Goal: Leave review/rating: Leave review/rating

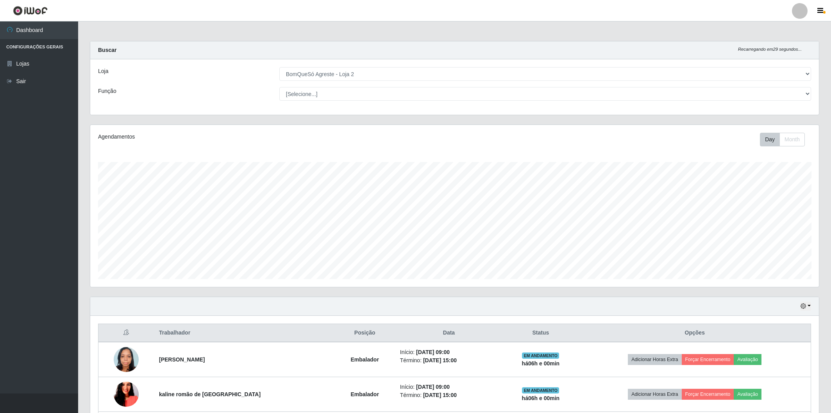
select select "214"
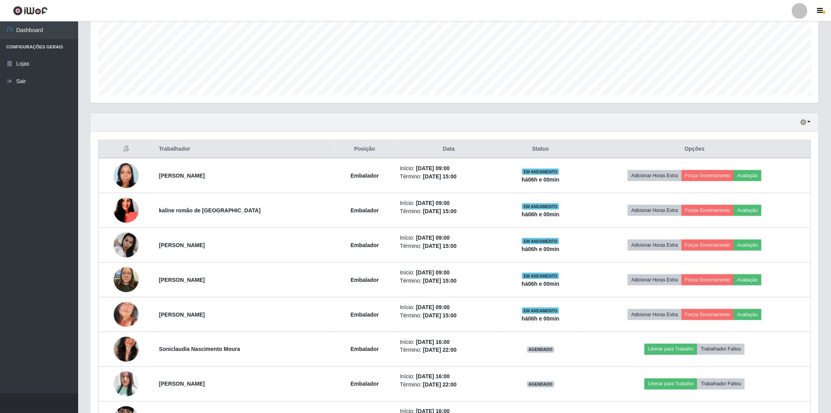
scroll to position [162, 728]
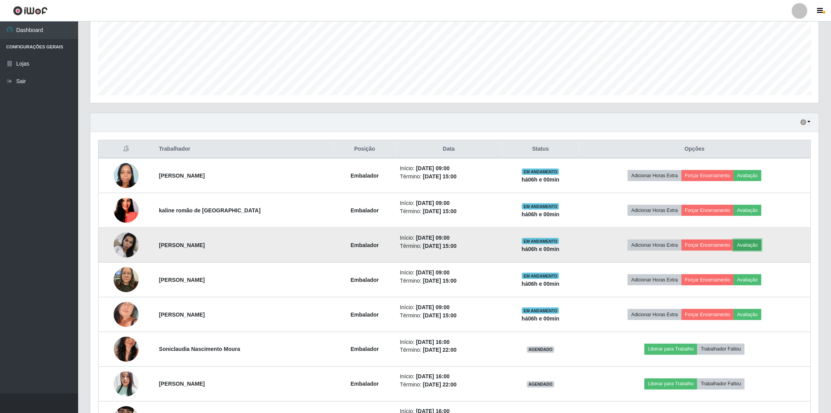
click at [745, 243] on button "Avaliação" at bounding box center [748, 245] width 28 height 11
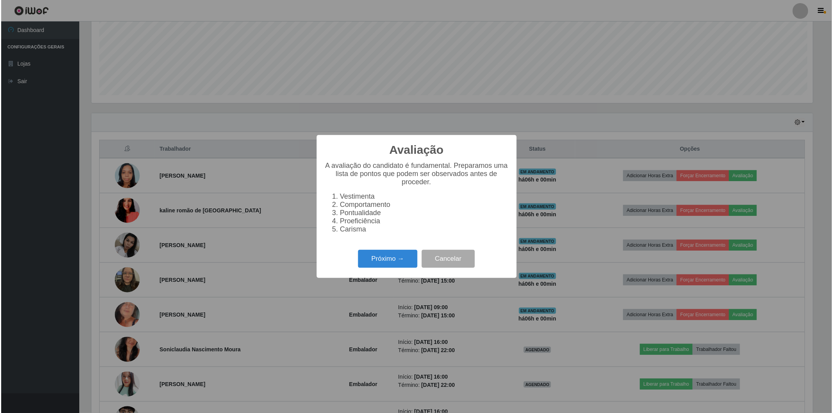
scroll to position [162, 724]
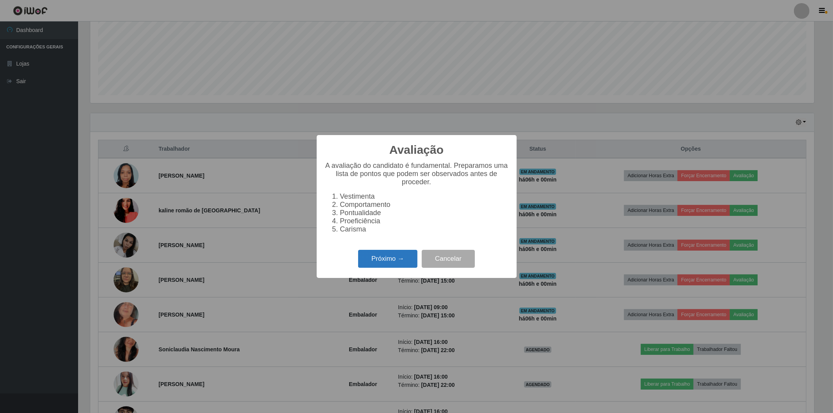
click at [370, 262] on button "Próximo →" at bounding box center [387, 259] width 59 height 18
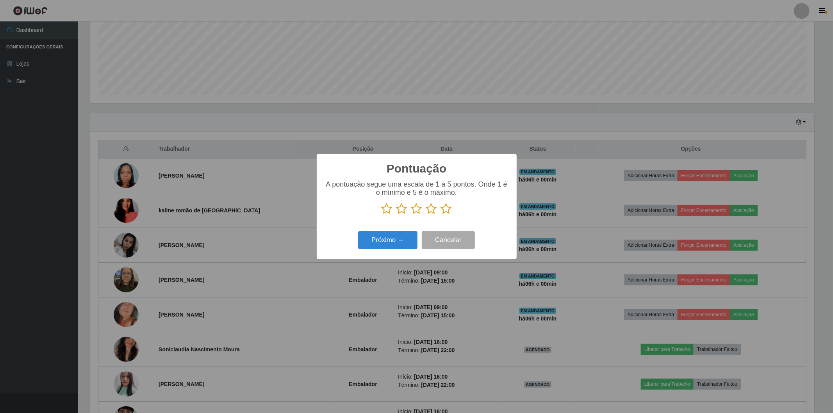
scroll to position [390420, 389858]
click at [443, 208] on icon at bounding box center [446, 209] width 11 height 12
click at [441, 215] on input "radio" at bounding box center [441, 215] width 0 height 0
click at [393, 233] on button "Próximo →" at bounding box center [387, 240] width 59 height 18
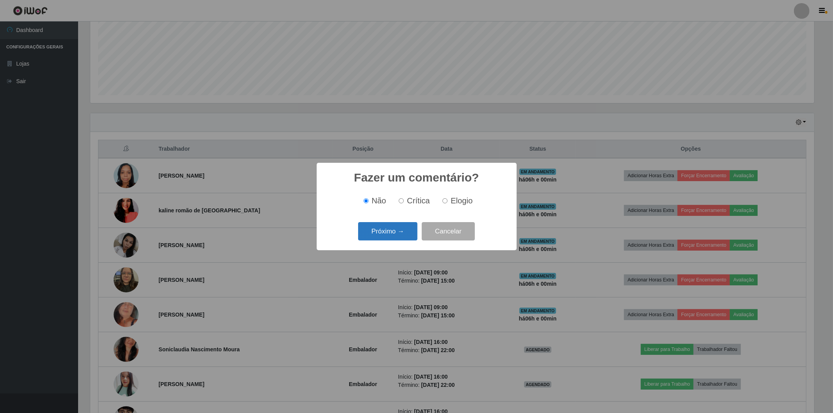
click at [393, 233] on button "Próximo →" at bounding box center [387, 231] width 59 height 18
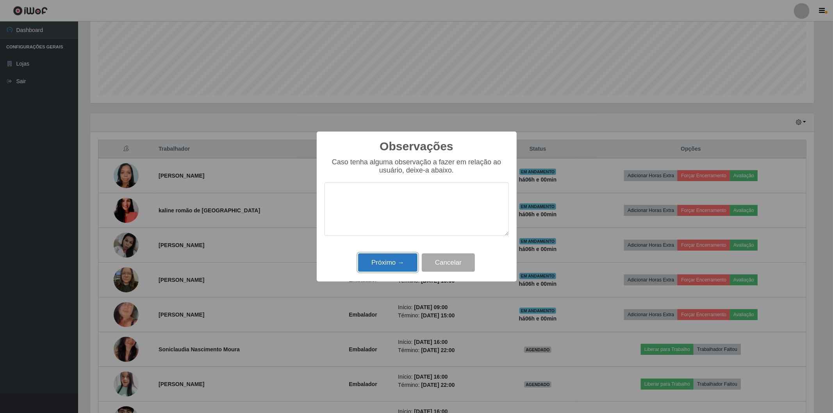
click at [390, 261] on button "Próximo →" at bounding box center [387, 262] width 59 height 18
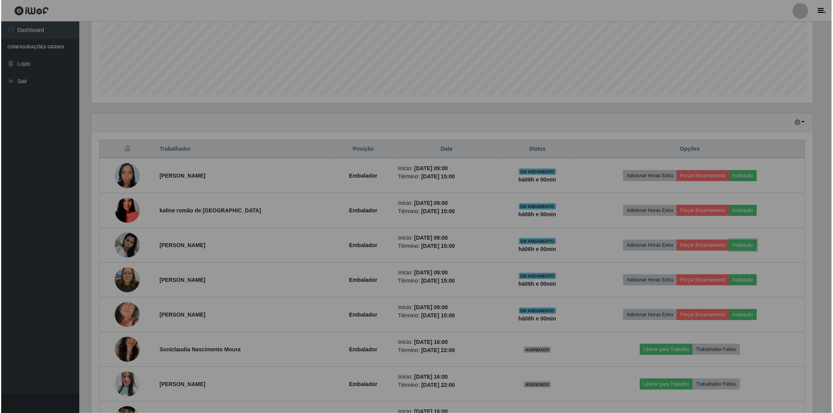
scroll to position [162, 728]
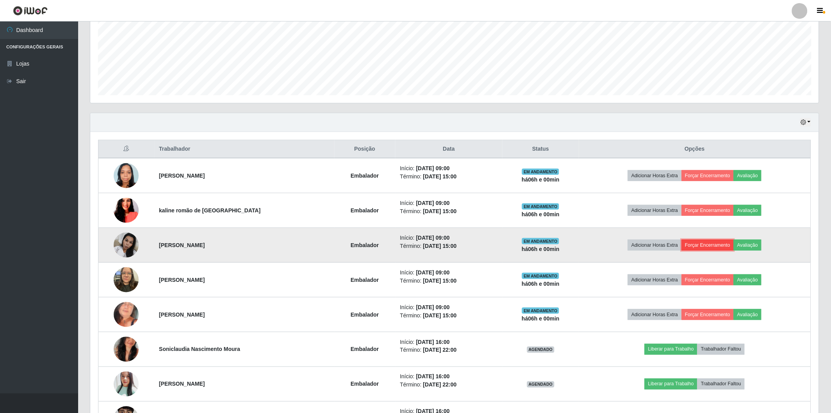
click at [698, 245] on button "Forçar Encerramento" at bounding box center [708, 245] width 52 height 11
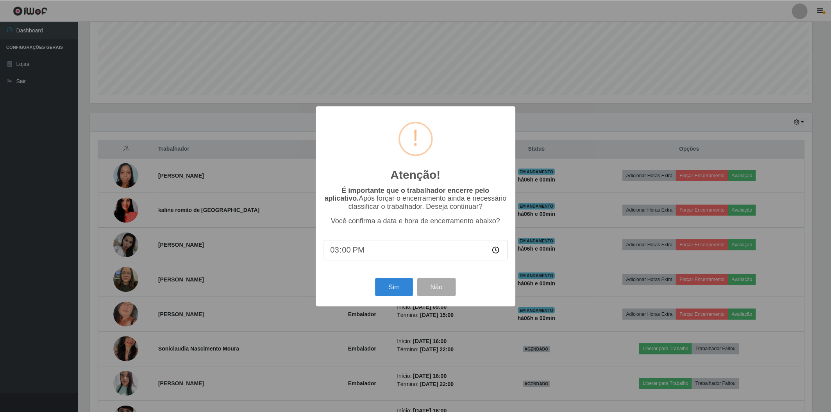
scroll to position [162, 724]
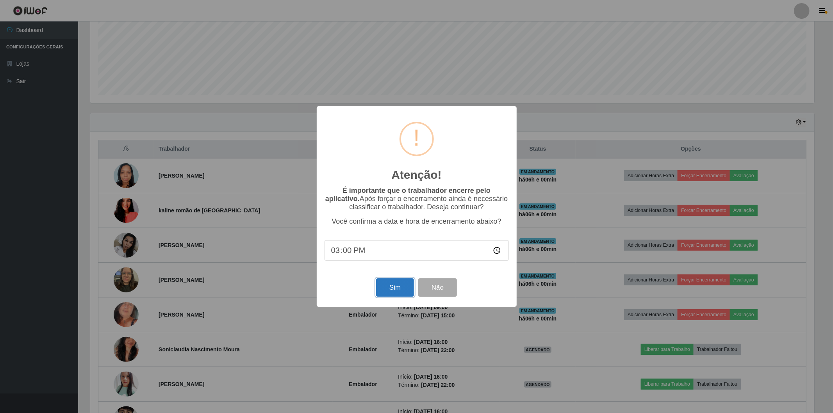
click at [379, 291] on button "Sim" at bounding box center [395, 287] width 38 height 18
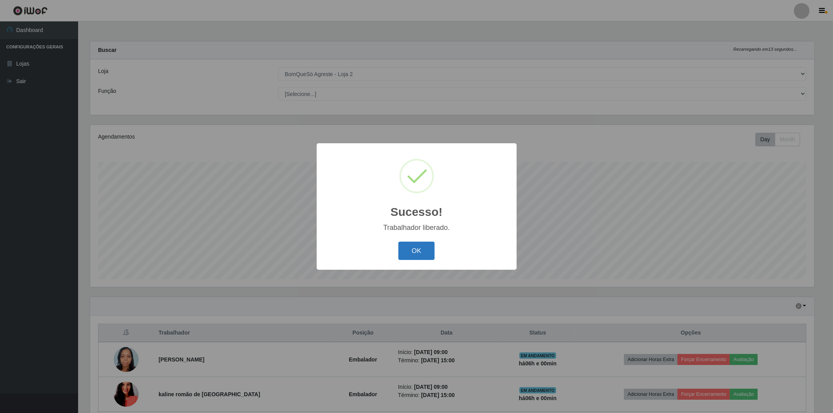
click at [421, 250] on button "OK" at bounding box center [416, 251] width 36 height 18
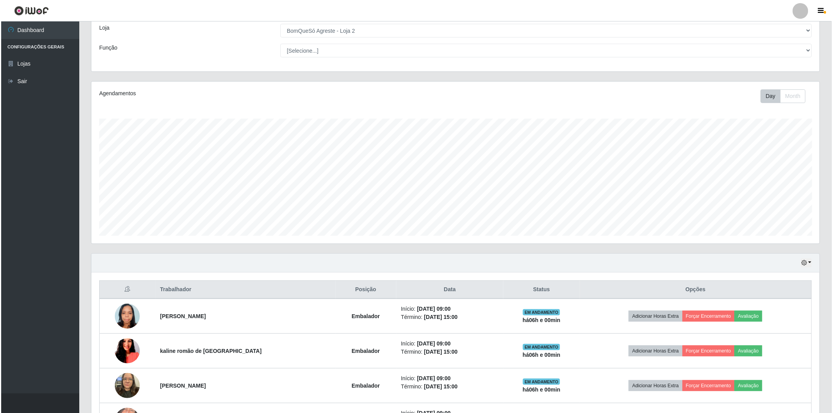
scroll to position [130, 0]
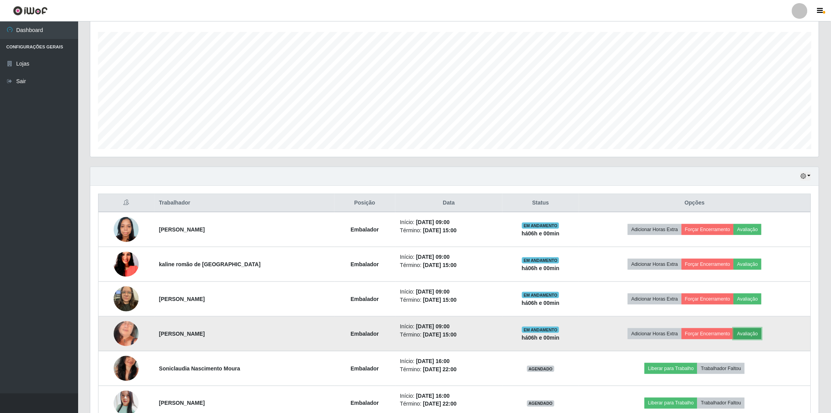
click at [750, 330] on button "Avaliação" at bounding box center [748, 333] width 28 height 11
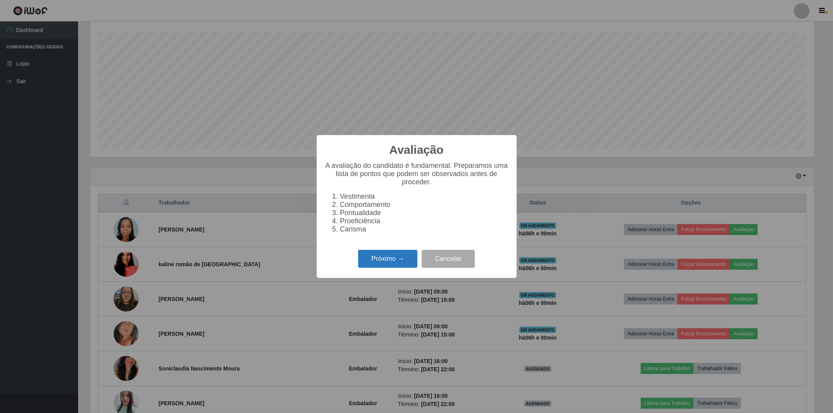
click at [391, 255] on button "Próximo →" at bounding box center [387, 259] width 59 height 18
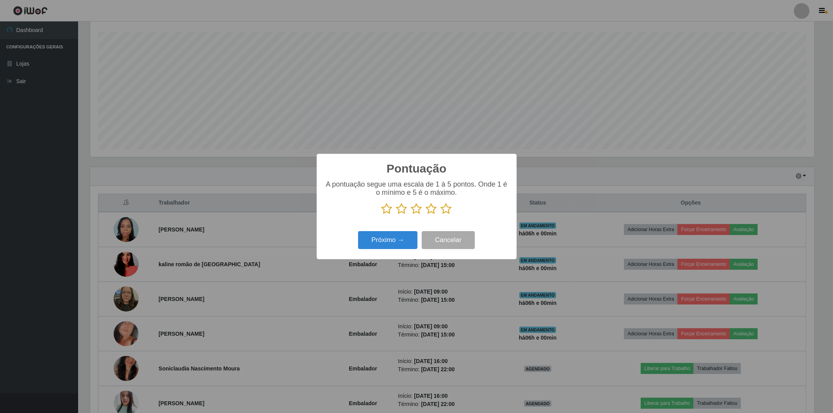
scroll to position [390420, 389858]
click at [443, 212] on icon at bounding box center [446, 209] width 11 height 12
click at [441, 215] on input "radio" at bounding box center [441, 215] width 0 height 0
click at [392, 243] on button "Próximo →" at bounding box center [387, 240] width 59 height 18
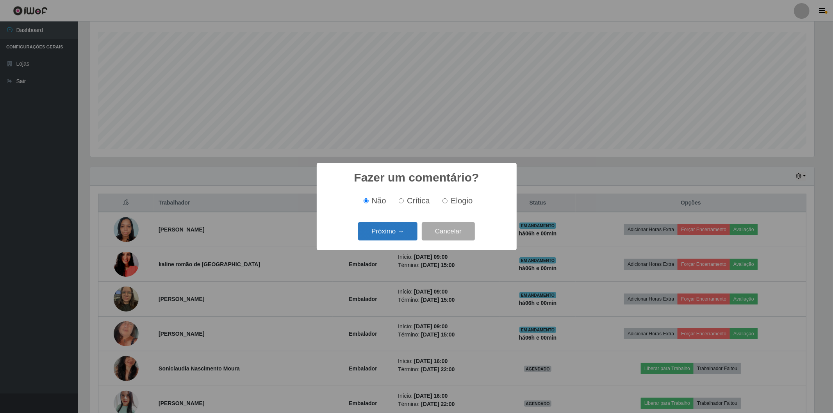
click at [392, 225] on button "Próximo →" at bounding box center [387, 231] width 59 height 18
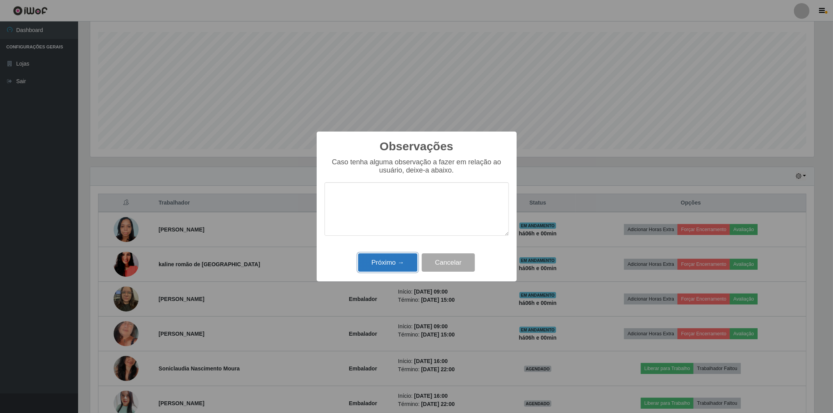
click at [399, 264] on button "Próximo →" at bounding box center [387, 262] width 59 height 18
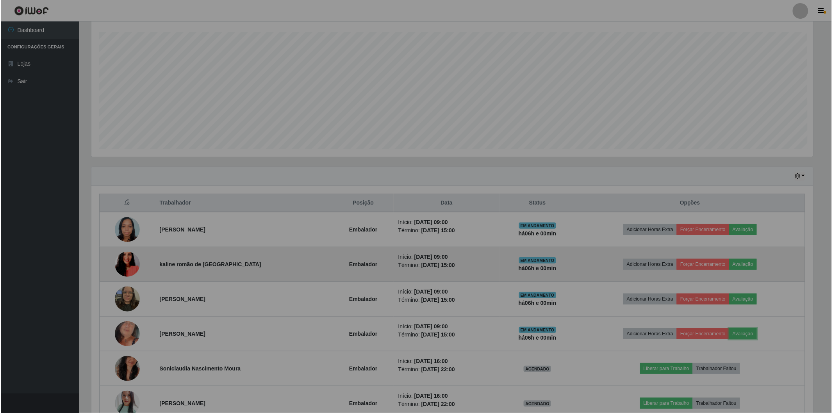
scroll to position [162, 728]
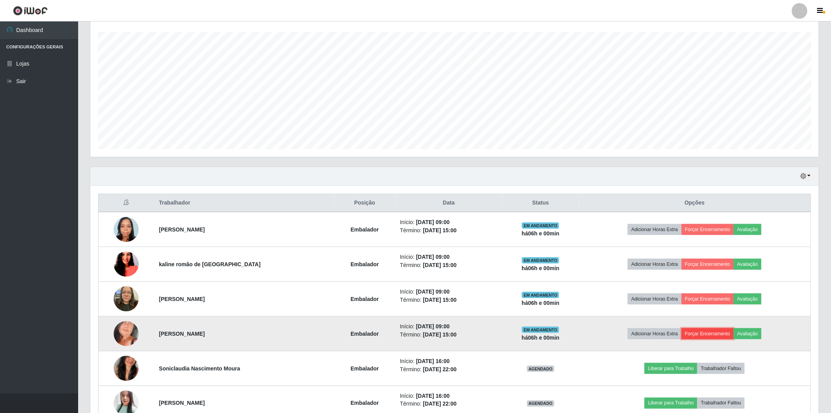
click at [705, 331] on button "Forçar Encerramento" at bounding box center [708, 333] width 52 height 11
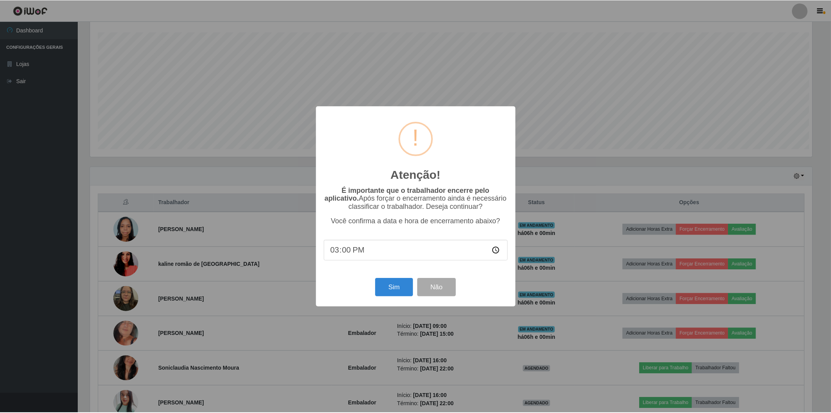
scroll to position [162, 724]
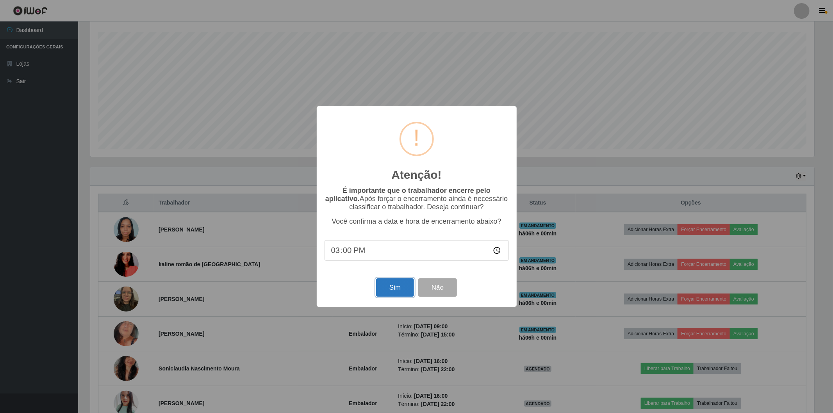
click at [391, 294] on button "Sim" at bounding box center [395, 287] width 38 height 18
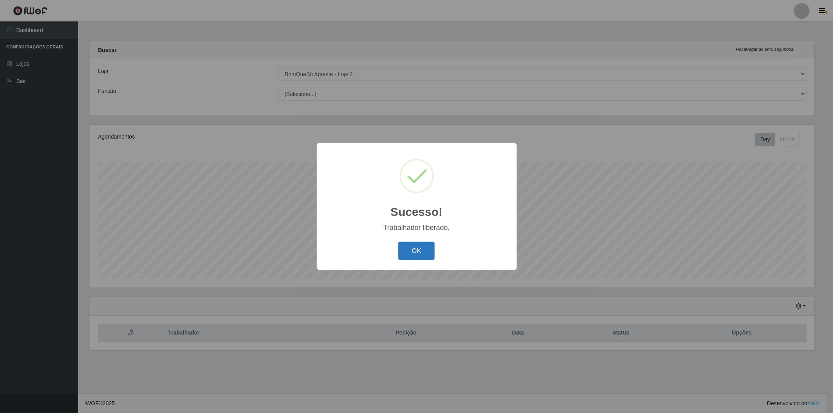
scroll to position [0, 0]
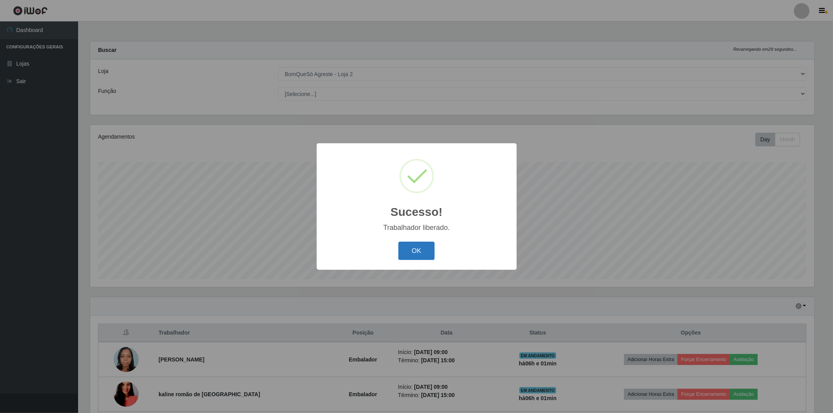
click at [422, 245] on button "OK" at bounding box center [416, 251] width 36 height 18
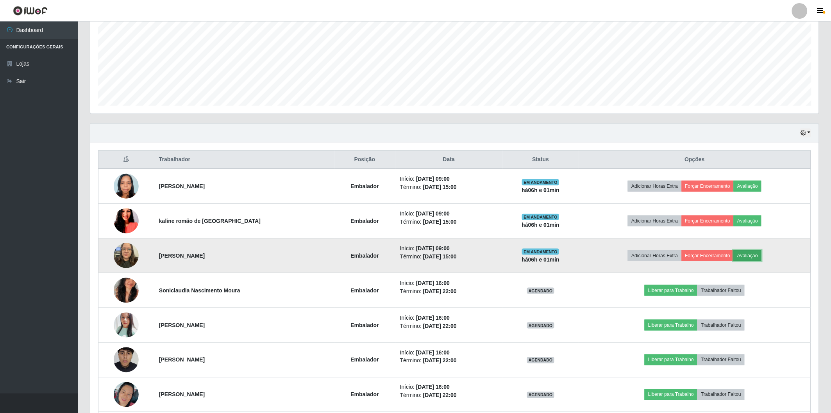
click at [743, 259] on button "Avaliação" at bounding box center [748, 255] width 28 height 11
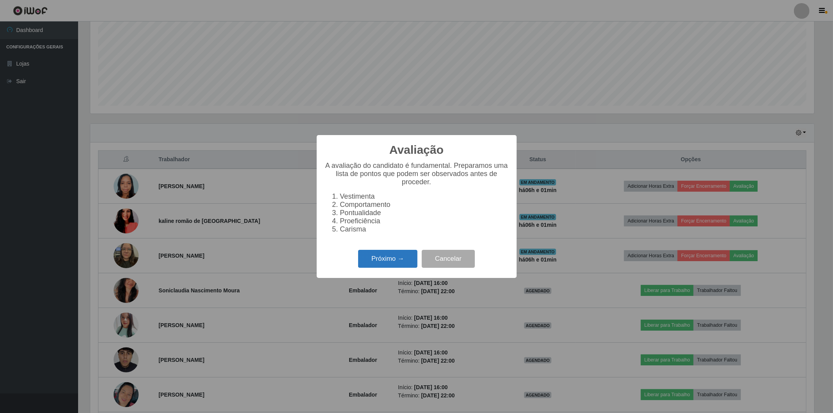
click at [400, 258] on button "Próximo →" at bounding box center [387, 259] width 59 height 18
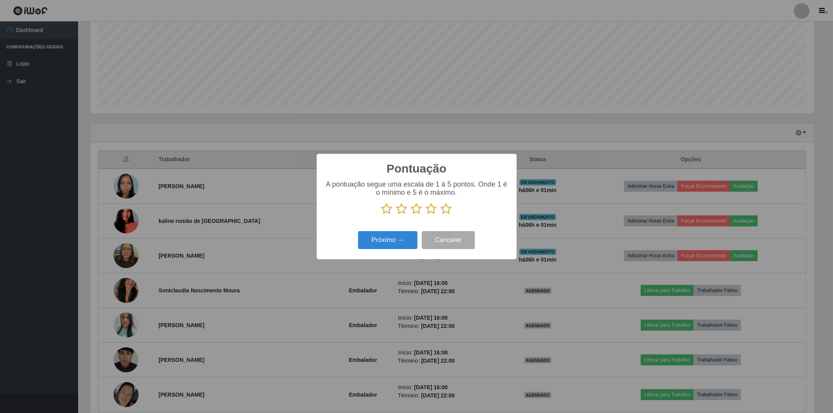
click at [444, 209] on icon at bounding box center [446, 209] width 11 height 12
click at [441, 215] on input "radio" at bounding box center [441, 215] width 0 height 0
click at [369, 239] on button "Próximo →" at bounding box center [387, 240] width 59 height 18
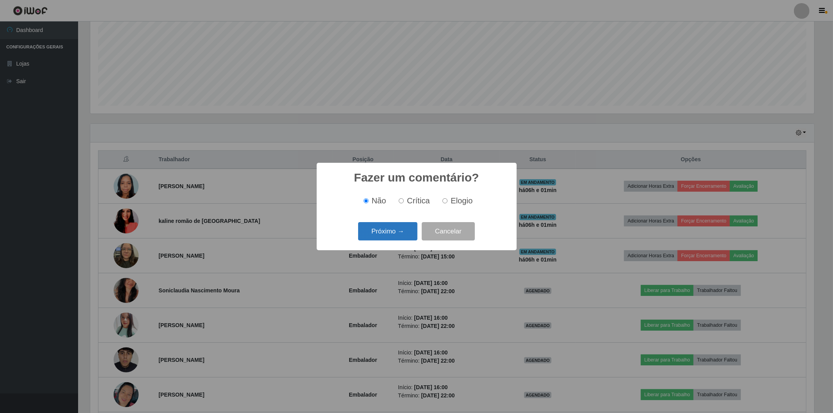
click at [389, 231] on button "Próximo →" at bounding box center [387, 231] width 59 height 18
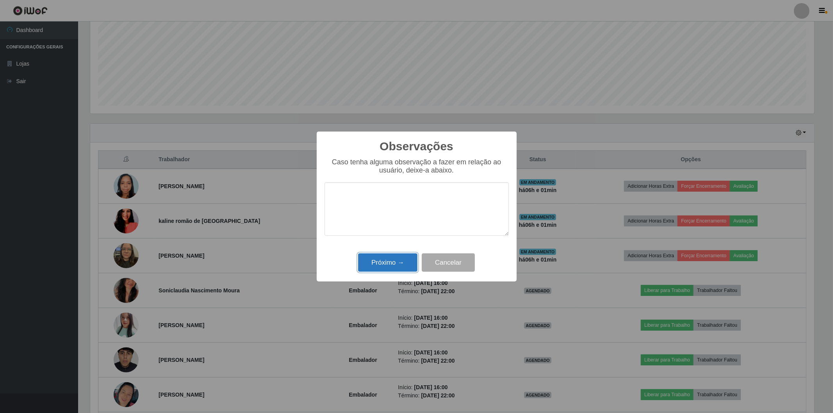
click at [389, 266] on button "Próximo →" at bounding box center [387, 262] width 59 height 18
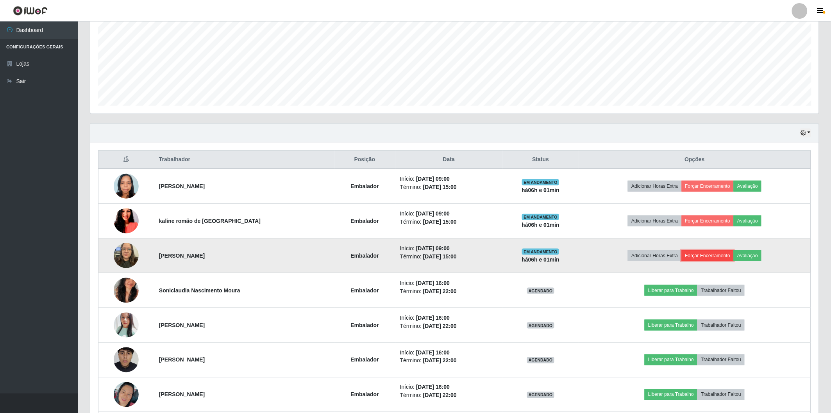
click at [720, 255] on button "Forçar Encerramento" at bounding box center [708, 255] width 52 height 11
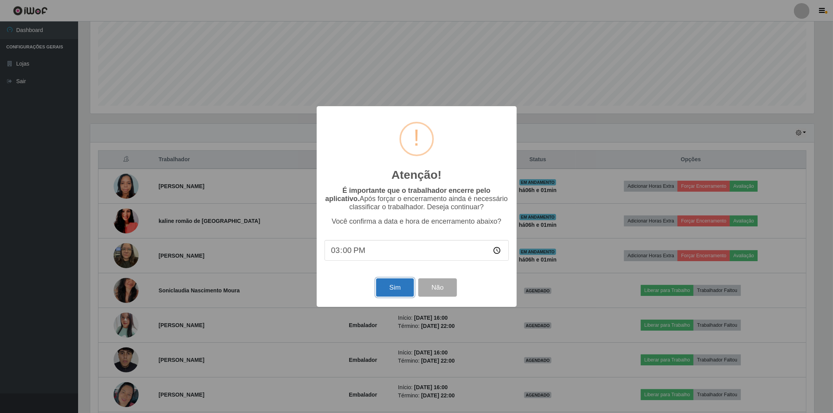
click at [393, 294] on button "Sim" at bounding box center [395, 287] width 38 height 18
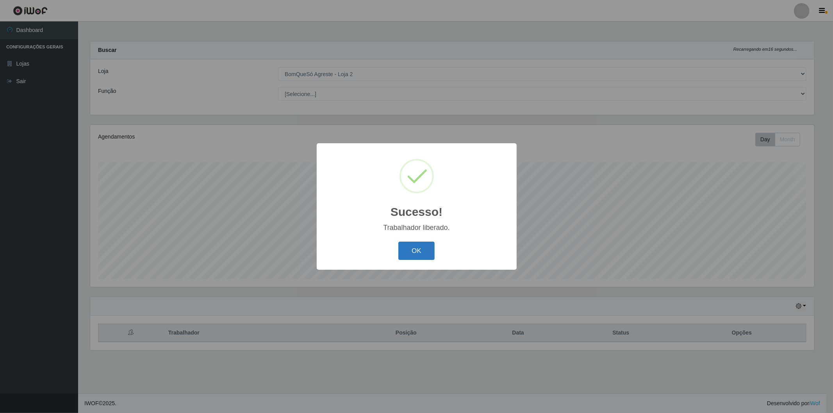
click at [419, 251] on button "OK" at bounding box center [416, 251] width 36 height 18
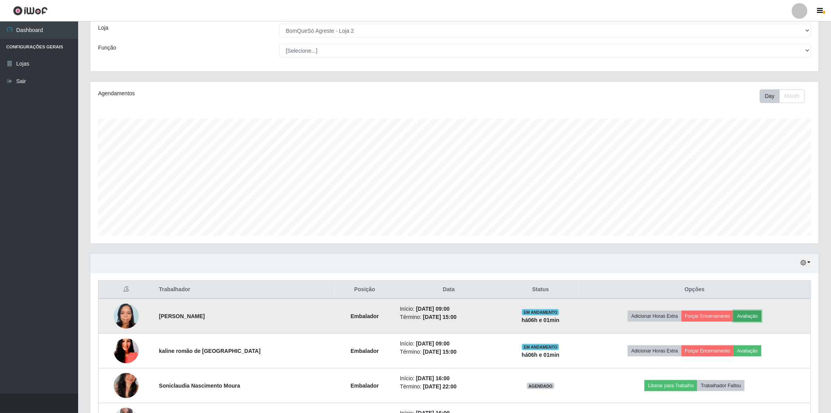
click at [747, 318] on button "Avaliação" at bounding box center [748, 316] width 28 height 11
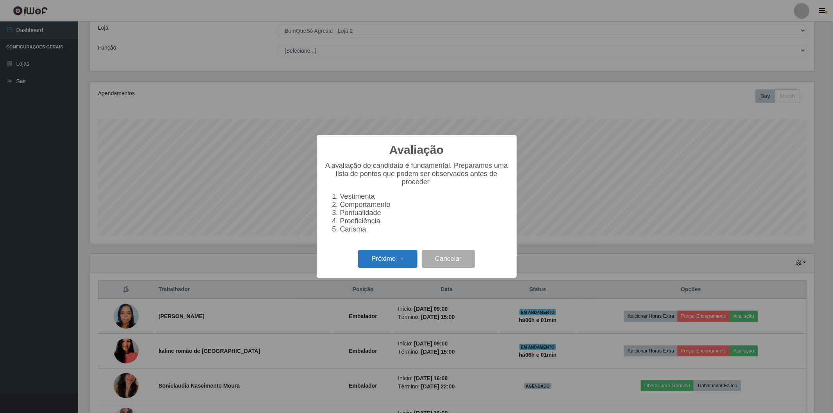
click at [377, 259] on button "Próximo →" at bounding box center [387, 259] width 59 height 18
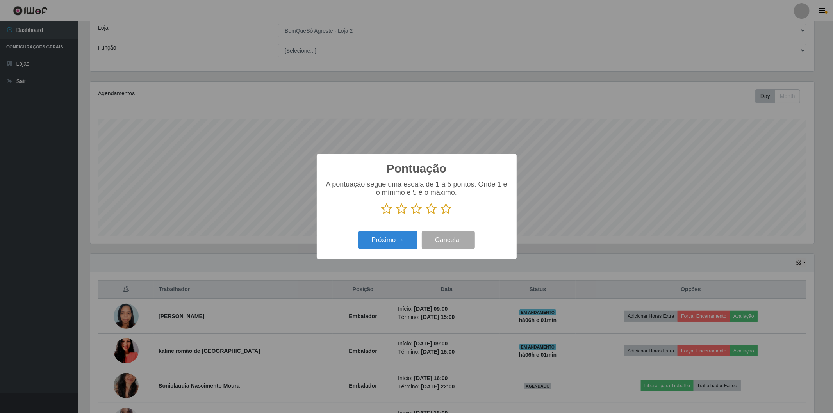
click at [443, 208] on icon at bounding box center [446, 209] width 11 height 12
click at [441, 215] on input "radio" at bounding box center [441, 215] width 0 height 0
click at [394, 238] on button "Próximo →" at bounding box center [387, 240] width 59 height 18
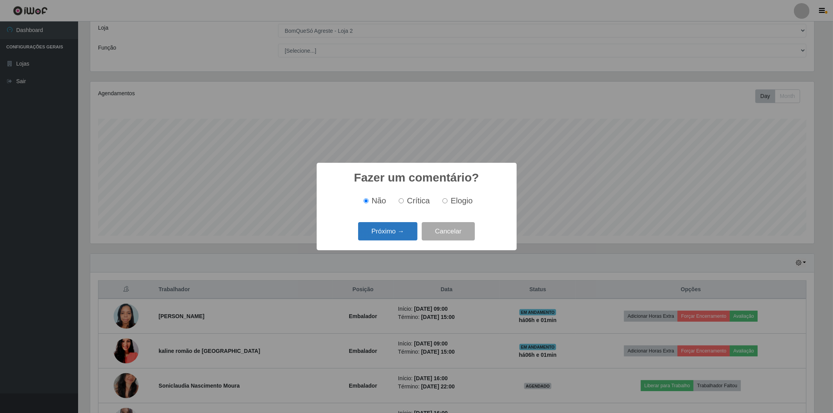
click at [396, 232] on button "Próximo →" at bounding box center [387, 231] width 59 height 18
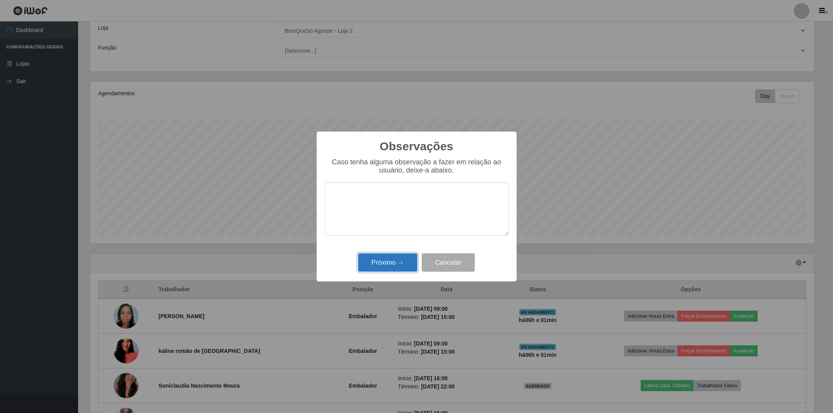
click at [394, 259] on button "Próximo →" at bounding box center [387, 262] width 59 height 18
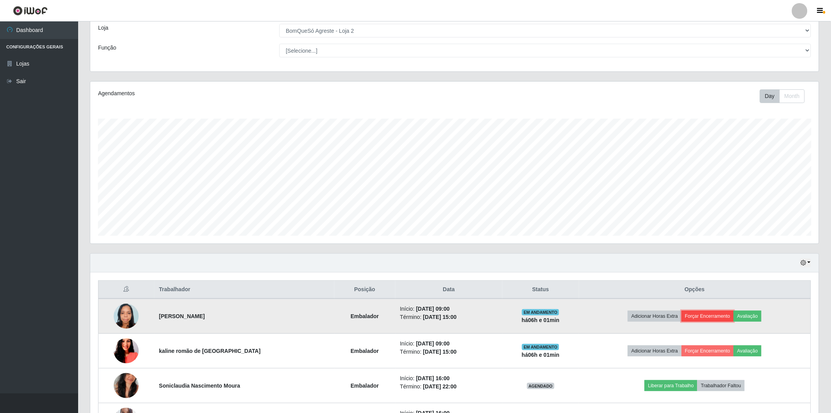
click at [704, 314] on button "Forçar Encerramento" at bounding box center [708, 316] width 52 height 11
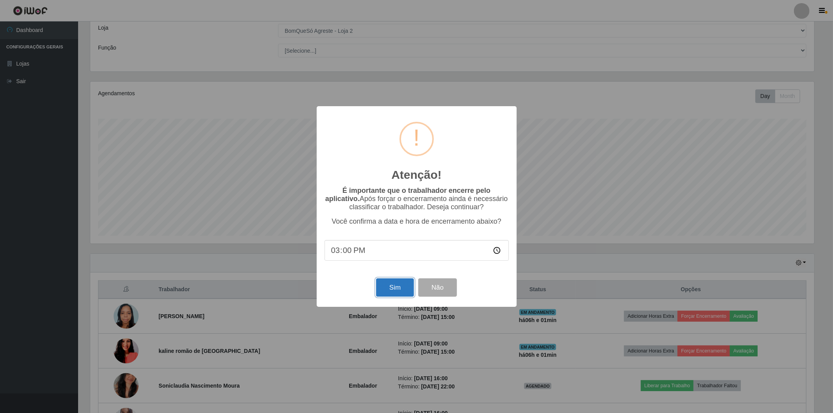
click at [387, 284] on button "Sim" at bounding box center [395, 287] width 38 height 18
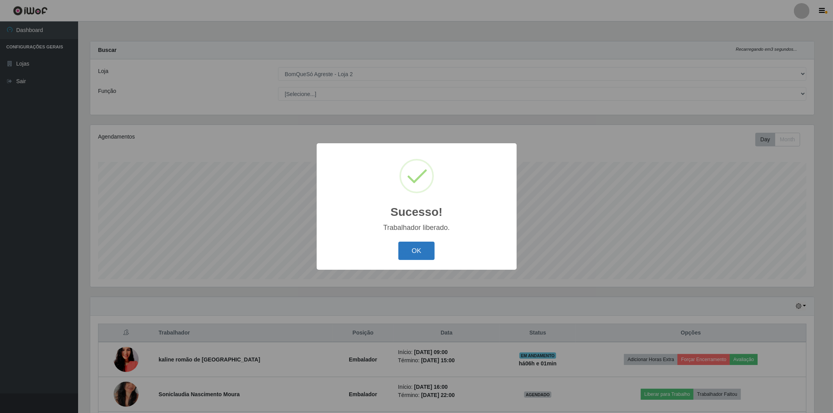
click at [412, 249] on button "OK" at bounding box center [416, 251] width 36 height 18
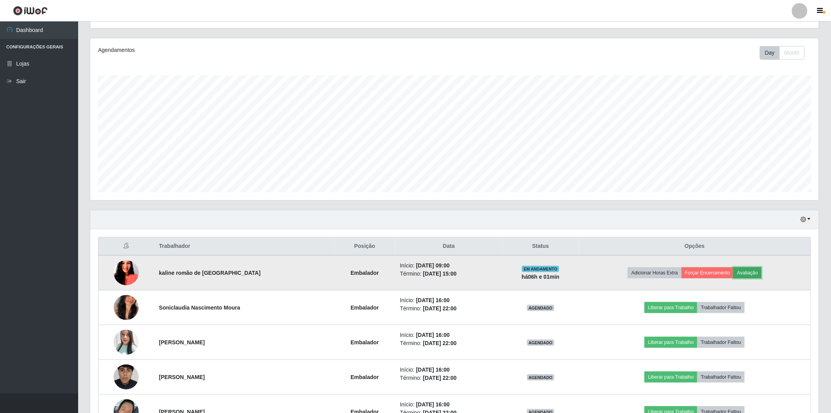
click at [750, 271] on button "Avaliação" at bounding box center [748, 273] width 28 height 11
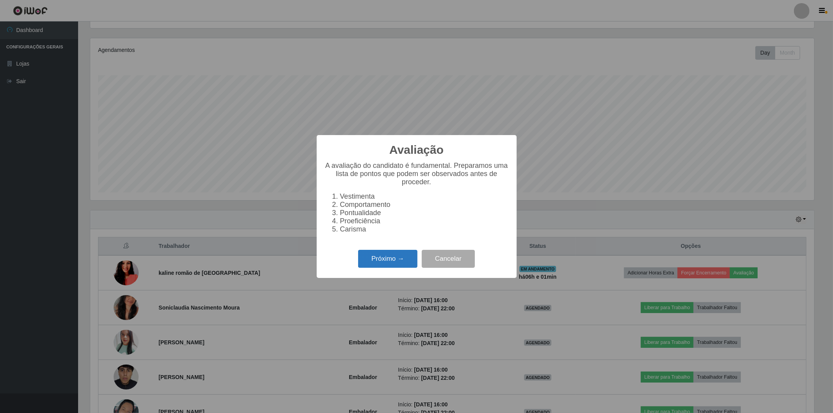
click at [371, 260] on button "Próximo →" at bounding box center [387, 259] width 59 height 18
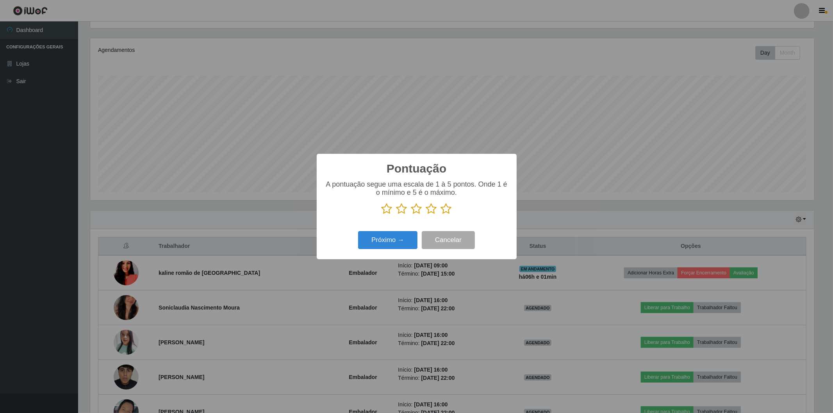
click at [444, 207] on icon at bounding box center [446, 209] width 11 height 12
click at [441, 215] on input "radio" at bounding box center [441, 215] width 0 height 0
click at [389, 241] on button "Próximo →" at bounding box center [387, 240] width 59 height 18
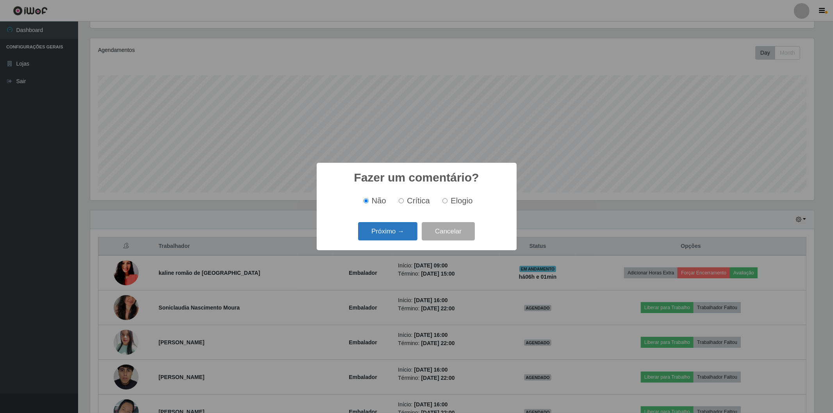
click at [395, 239] on button "Próximo →" at bounding box center [387, 231] width 59 height 18
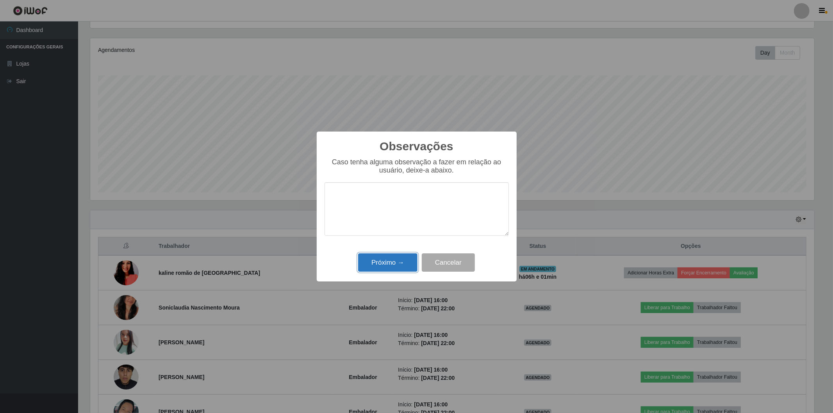
click at [386, 264] on button "Próximo →" at bounding box center [387, 262] width 59 height 18
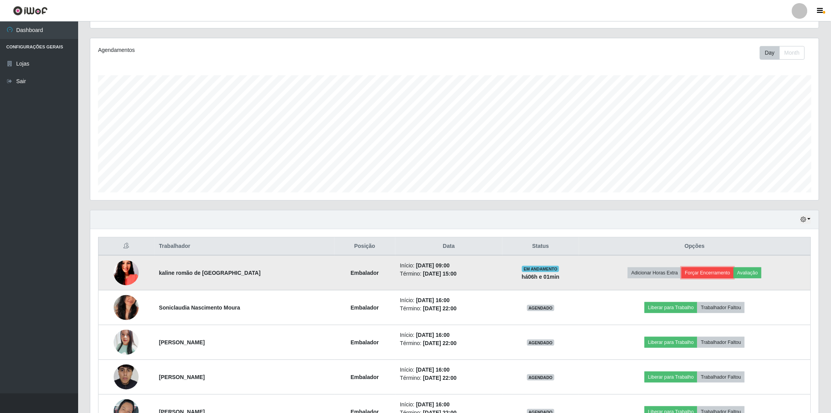
click at [711, 275] on button "Forçar Encerramento" at bounding box center [708, 273] width 52 height 11
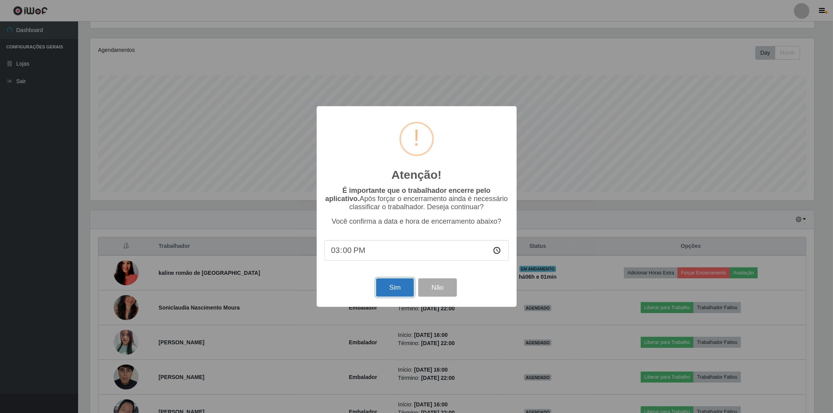
click at [394, 288] on button "Sim" at bounding box center [395, 287] width 38 height 18
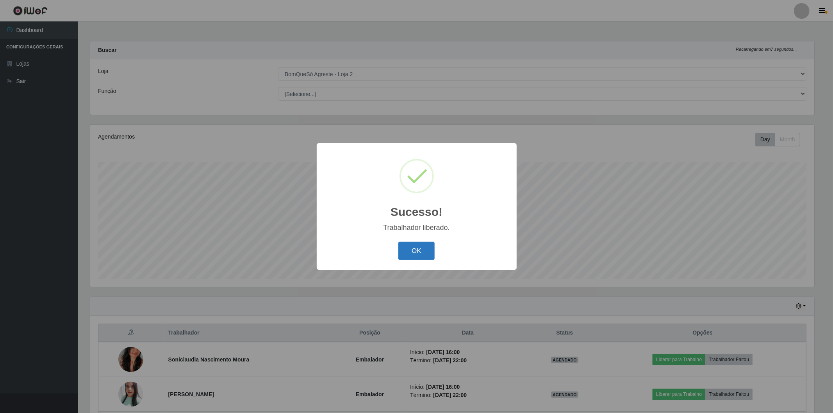
click at [418, 248] on button "OK" at bounding box center [416, 251] width 36 height 18
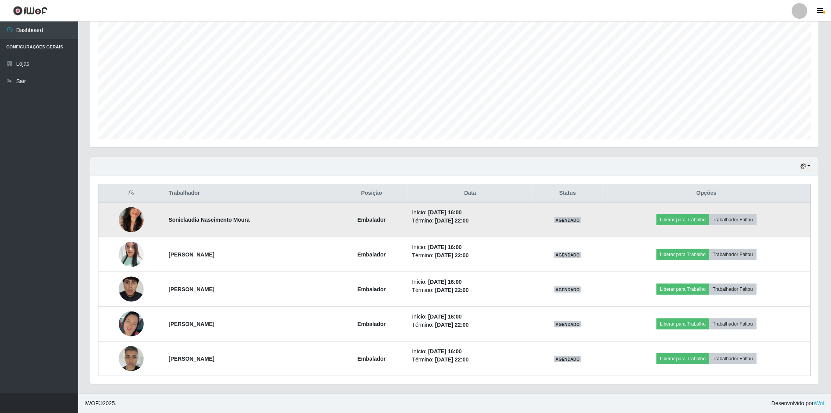
click at [126, 219] on img at bounding box center [131, 220] width 25 height 45
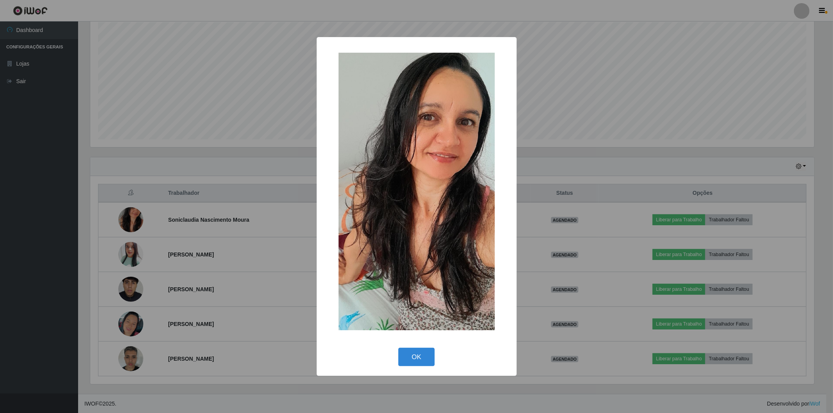
click at [122, 217] on div "× OK Cancel" at bounding box center [416, 206] width 833 height 413
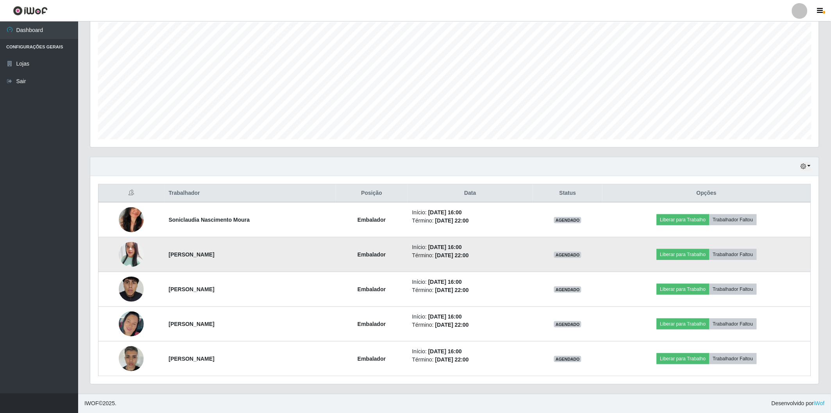
click at [132, 257] on img at bounding box center [131, 255] width 25 height 30
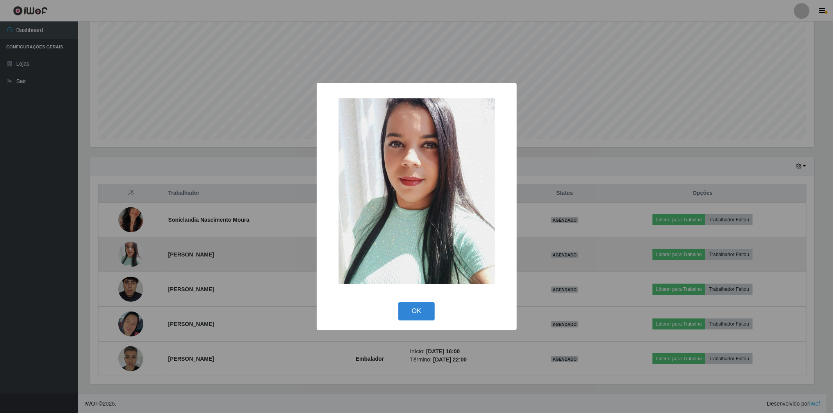
click at [132, 257] on div "× OK Cancel" at bounding box center [416, 206] width 833 height 413
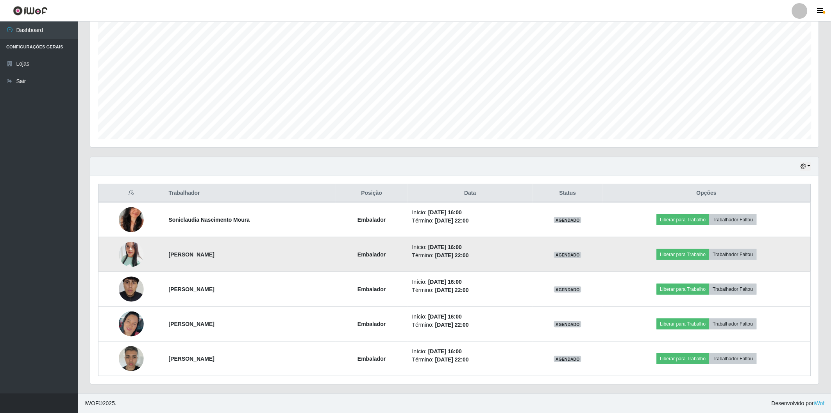
click at [132, 257] on img at bounding box center [131, 255] width 25 height 30
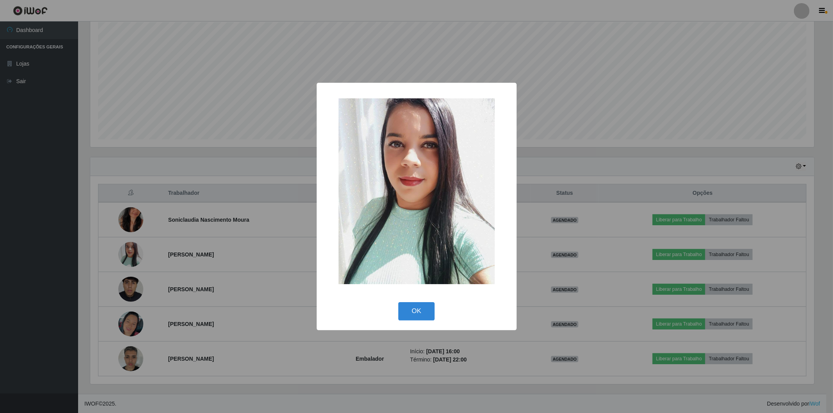
click at [132, 259] on div "× OK Cancel" at bounding box center [416, 206] width 833 height 413
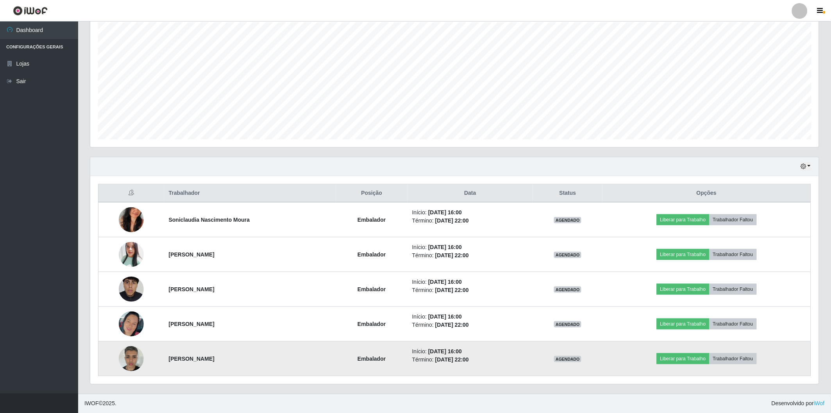
click at [125, 362] on img at bounding box center [131, 358] width 25 height 33
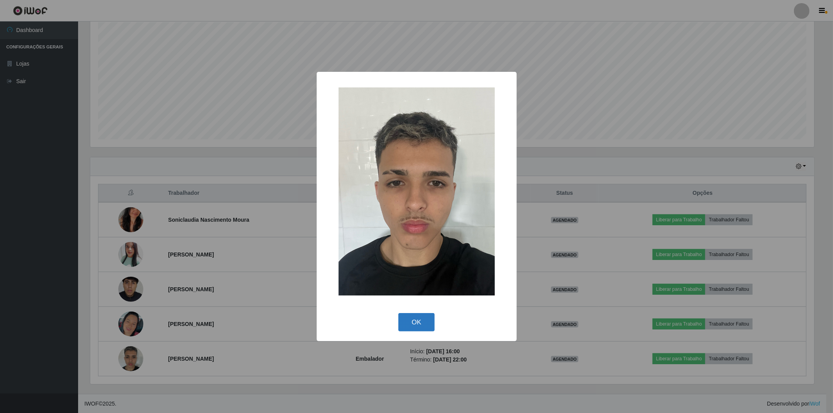
click at [420, 321] on button "OK" at bounding box center [416, 322] width 36 height 18
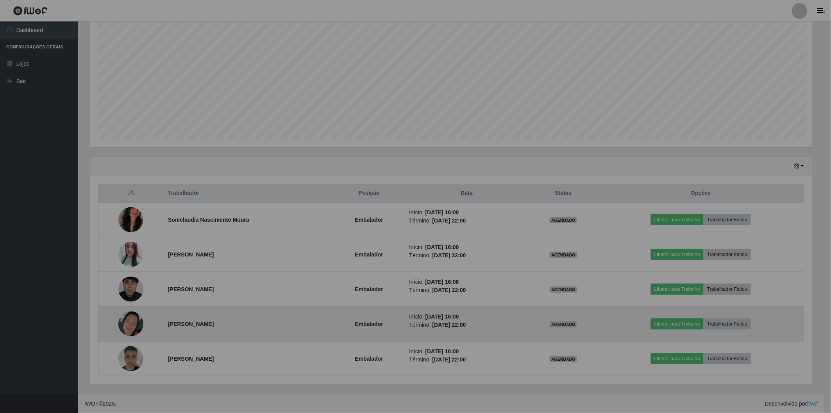
scroll to position [162, 728]
